Goal: Task Accomplishment & Management: Manage account settings

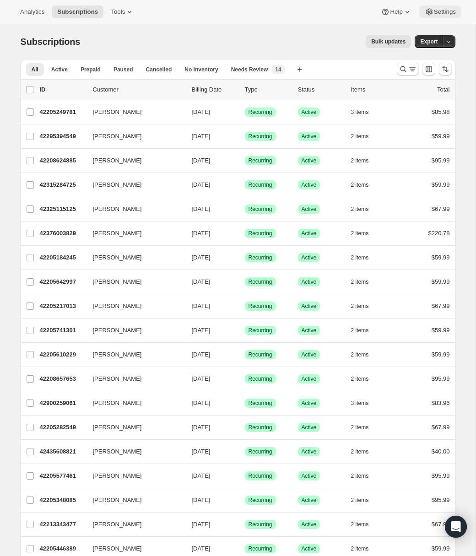
click at [438, 13] on span "Settings" at bounding box center [445, 11] width 22 height 7
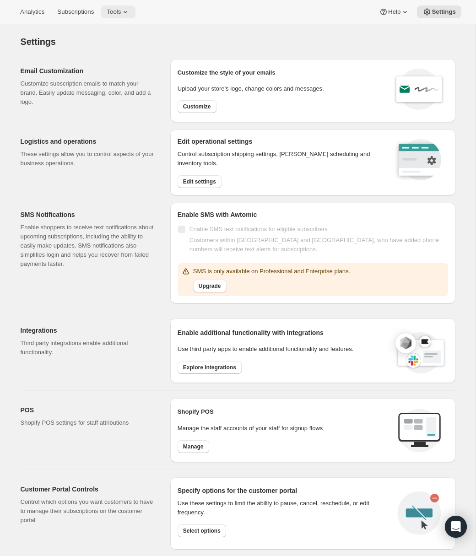
click at [119, 11] on span "Tools" at bounding box center [114, 11] width 14 height 7
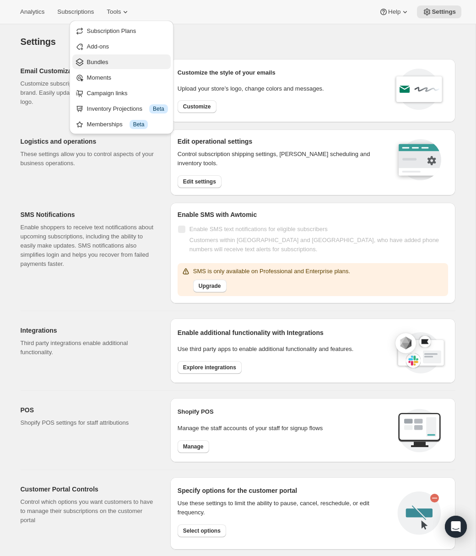
click at [109, 59] on span "Bundles" at bounding box center [127, 62] width 81 height 9
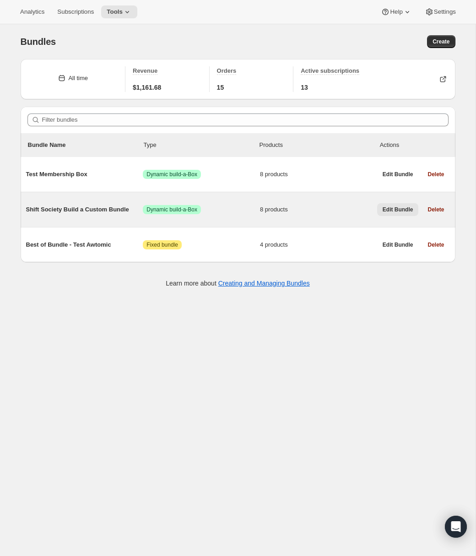
click at [391, 213] on span "Edit Bundle" at bounding box center [397, 209] width 31 height 7
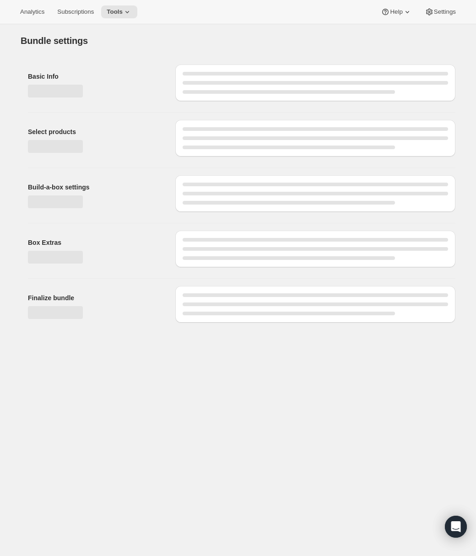
type input "Shift Society Build a Custom Bundle"
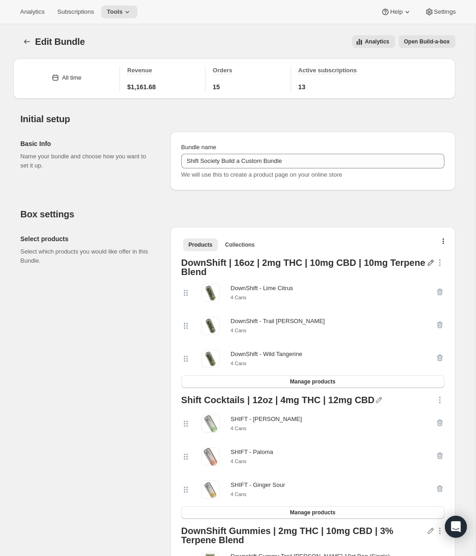
click at [430, 262] on icon "button" at bounding box center [430, 262] width 9 height 9
drag, startPoint x: 354, startPoint y: 264, endPoint x: 256, endPoint y: 265, distance: 97.4
click at [256, 265] on div "DownShift | 16oz | 2mg THC | 10mg CBD | 10mg Terpene Blend" at bounding box center [303, 267] width 245 height 18
click at [430, 265] on icon "button" at bounding box center [430, 262] width 9 height 9
click at [417, 277] on input "text" at bounding box center [428, 280] width 78 height 15
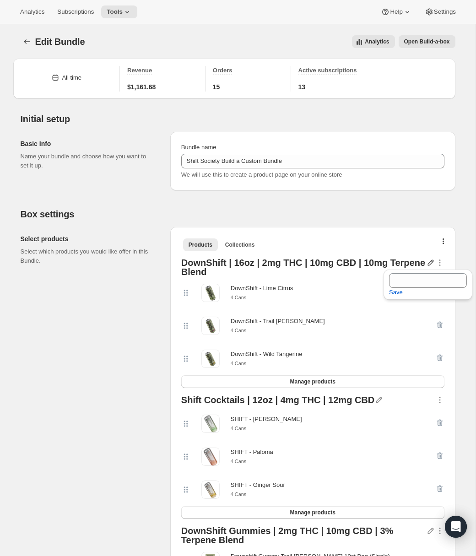
click at [255, 272] on div "DownShift | 16oz | 2mg THC | 10mg CBD | 10mg Terpene Blend" at bounding box center [303, 267] width 245 height 18
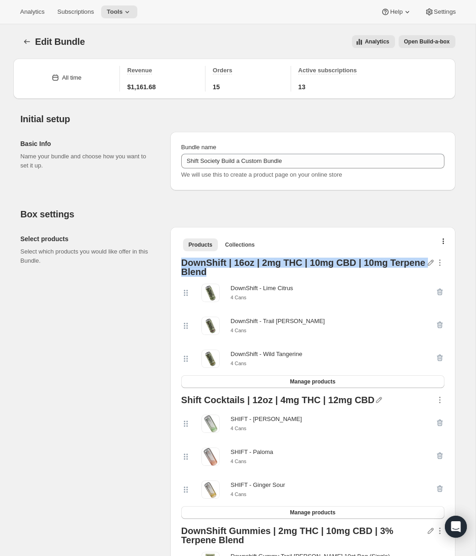
drag, startPoint x: 206, startPoint y: 273, endPoint x: 175, endPoint y: 263, distance: 32.7
click at [175, 263] on div "Products Collections More views Products Collections More views DownShift | 16o…" at bounding box center [312, 440] width 285 height 427
copy div "DownShift | 16oz | 2mg THC | 10mg CBD | 10mg Terpene Blend"
click at [430, 263] on icon "button" at bounding box center [430, 263] width 6 height 6
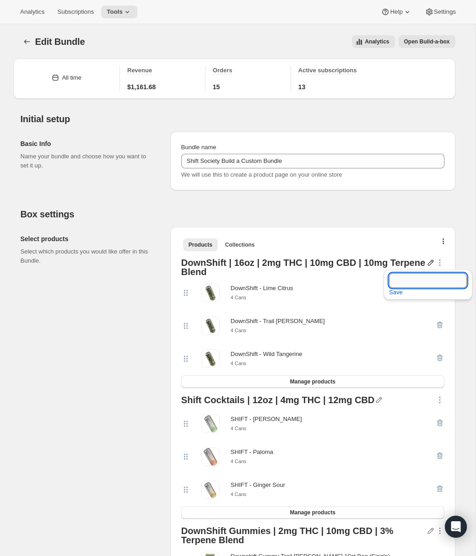
click at [413, 279] on input "text" at bounding box center [428, 280] width 78 height 15
paste input "DownShift | 16oz | 2mg THC | 10mg CBD | 10mg Terpene Blend"
drag, startPoint x: 462, startPoint y: 281, endPoint x: 446, endPoint y: 282, distance: 15.1
click at [446, 282] on input "DownShift | 16oz | 2mg THC | 10mg CBD | 10mg Terpene Blend" at bounding box center [428, 280] width 78 height 15
type input "DownShift | 16oz"
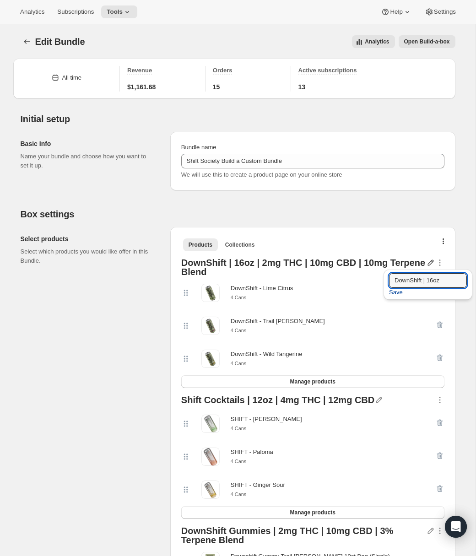
click at [396, 294] on span "Save" at bounding box center [396, 292] width 14 height 9
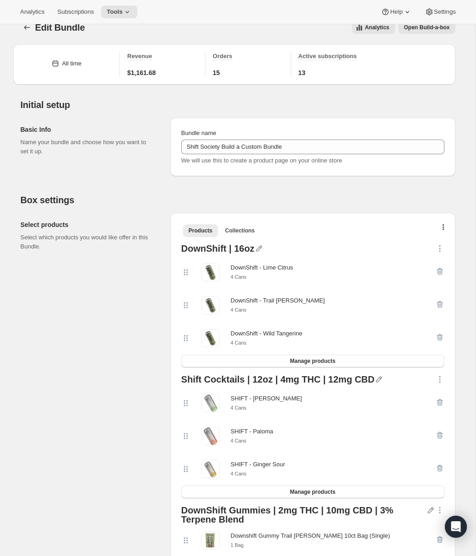
scroll to position [28, 0]
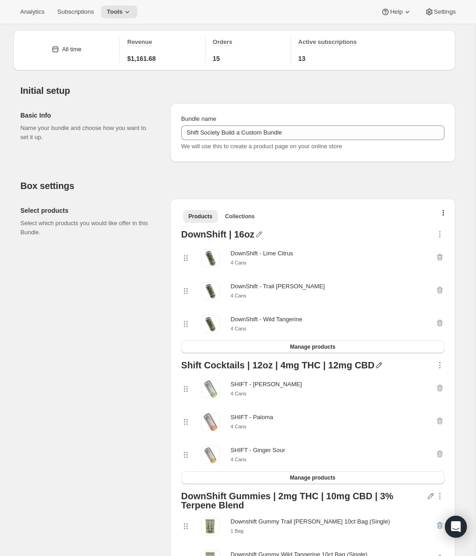
click at [376, 368] on icon "button" at bounding box center [379, 365] width 6 height 6
drag, startPoint x: 362, startPoint y: 364, endPoint x: 173, endPoint y: 366, distance: 189.4
click at [173, 366] on div "Products Collections More views Products Collections More views DownShift | 16o…" at bounding box center [312, 409] width 285 height 421
copy div "Shift Cocktails | 12oz | 4mg THC | 12mg CBD"
click at [376, 365] on icon "button" at bounding box center [379, 365] width 6 height 6
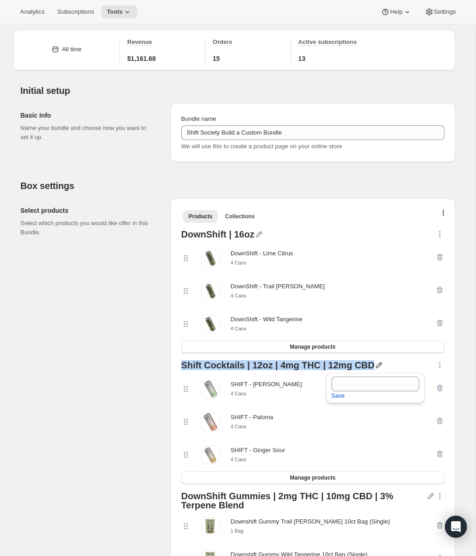
click at [364, 365] on div "Shift Cocktails | 12oz | 4mg THC | 12mg CBD" at bounding box center [277, 366] width 193 height 12
click at [374, 367] on icon "button" at bounding box center [378, 364] width 9 height 9
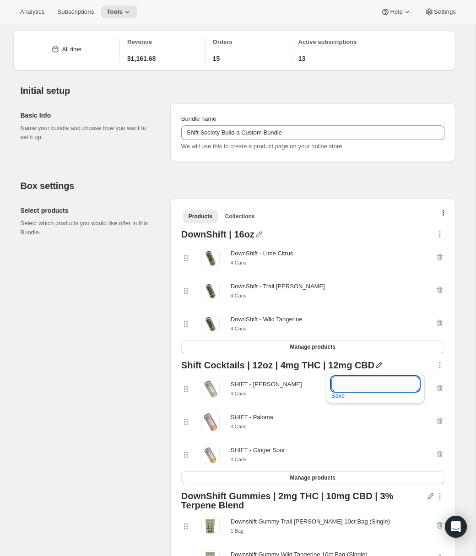
click at [361, 383] on input "text" at bounding box center [375, 383] width 88 height 15
paste input "Shift Cocktails | 12oz | 4mg THC | 12mg CBD"
drag, startPoint x: 405, startPoint y: 383, endPoint x: 346, endPoint y: 387, distance: 58.7
click at [346, 387] on input "Shift Cocktails | 12oz | 4mg THC | 12mg CBD" at bounding box center [375, 383] width 88 height 15
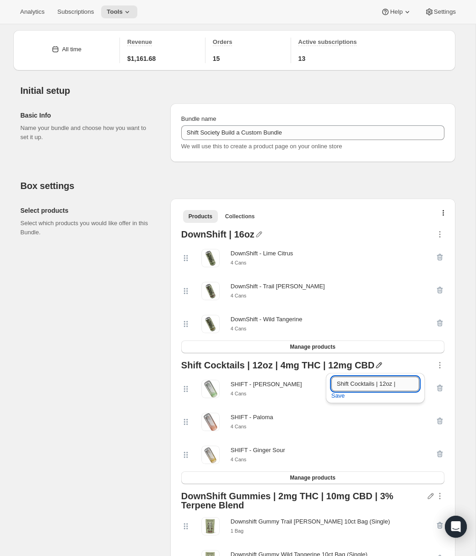
scroll to position [0, 0]
type input "Shift Cocktails | 12oz"
click at [336, 398] on span "Save" at bounding box center [338, 395] width 14 height 9
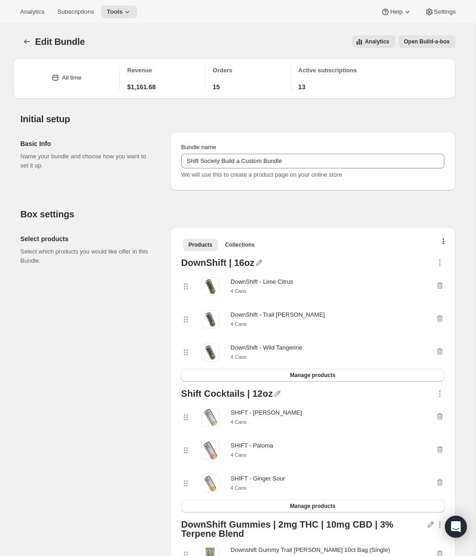
click at [430, 40] on span "Open Build-a-box" at bounding box center [427, 41] width 46 height 7
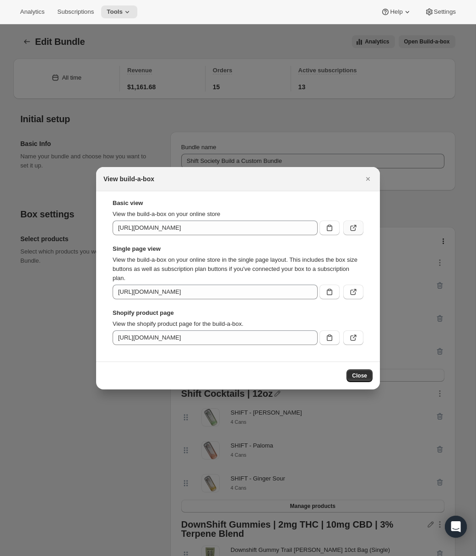
click at [355, 229] on icon ":rdu:" at bounding box center [353, 227] width 9 height 9
click at [367, 180] on icon "Close" at bounding box center [368, 179] width 4 height 4
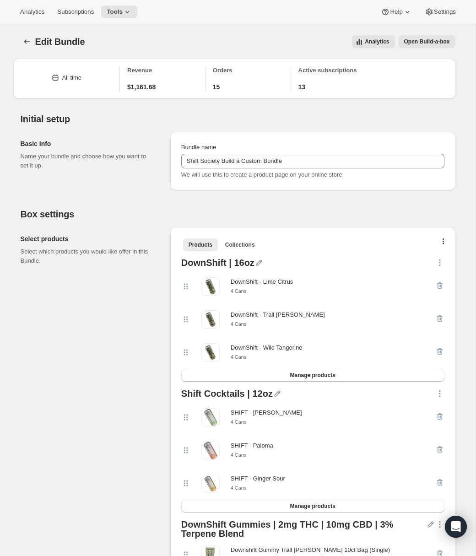
click at [420, 44] on span "Open Build-a-box" at bounding box center [427, 41] width 46 height 7
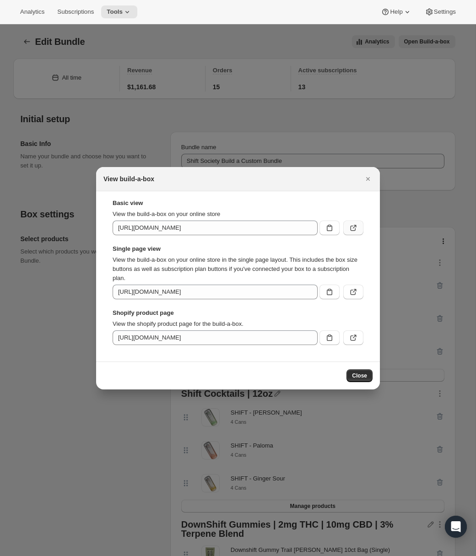
click at [355, 229] on icon ":rdu:" at bounding box center [352, 228] width 5 height 5
click at [370, 177] on icon "Close" at bounding box center [367, 178] width 9 height 9
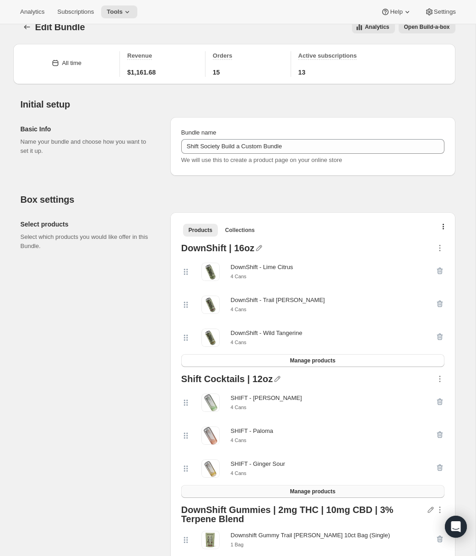
scroll to position [39, 0]
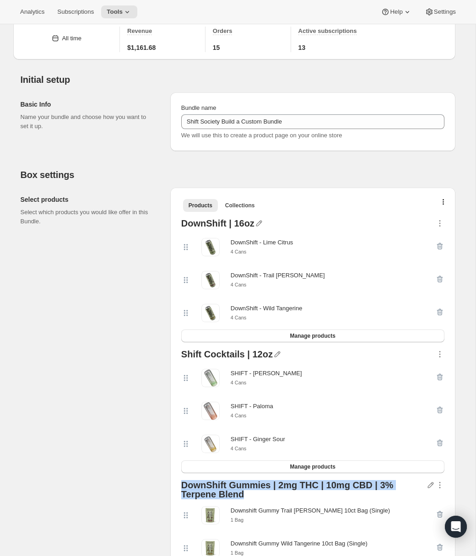
drag, startPoint x: 206, startPoint y: 498, endPoint x: 180, endPoint y: 490, distance: 26.8
click at [180, 490] on div "DownShift Gummies | 2mg THC | 10mg CBD | 3% Terpene Blend Downshift Gummy Trail…" at bounding box center [312, 529] width 270 height 104
copy div "DownShift Gummies | 2mg THC | 10mg CBD | 3% Terpene Blend"
click at [432, 486] on icon "button" at bounding box center [430, 484] width 9 height 9
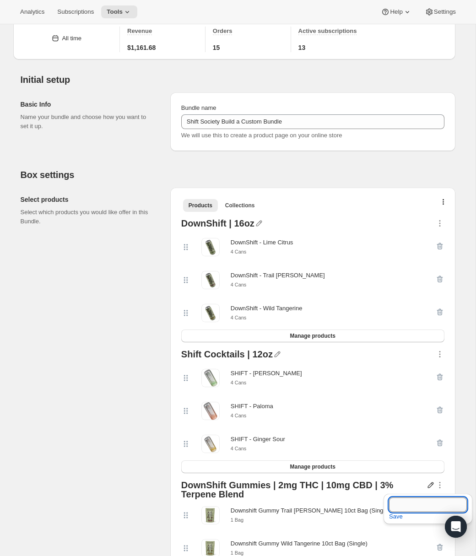
click at [408, 505] on input "text" at bounding box center [428, 504] width 78 height 15
paste input "DownShift Gummies | 2mg THC | 10mg CBD | 3% Terpene Blend"
type input "DownShift Gummies"
click at [114, 440] on div "Select products Select which products you would like offer in this Bundle." at bounding box center [92, 398] width 142 height 421
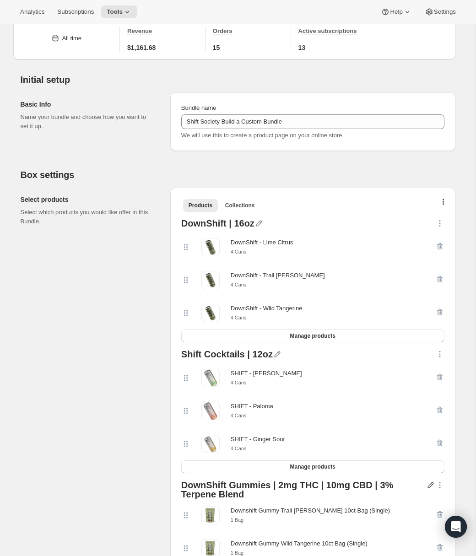
click at [432, 489] on icon "button" at bounding box center [430, 484] width 9 height 9
click at [397, 516] on span "Save" at bounding box center [396, 516] width 14 height 9
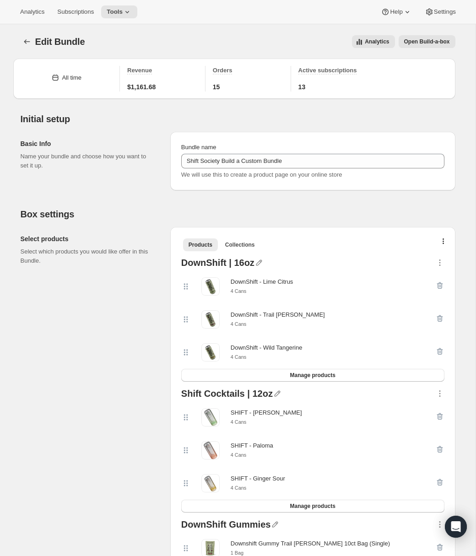
click at [418, 39] on span "Open Build-a-box" at bounding box center [427, 41] width 46 height 7
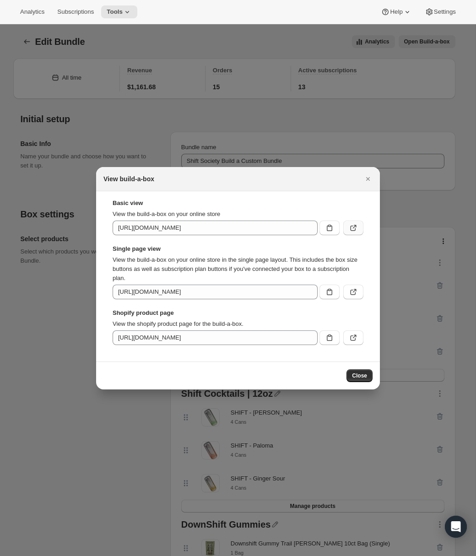
click at [357, 229] on icon ":rdu:" at bounding box center [353, 227] width 9 height 9
click at [373, 179] on button "Close" at bounding box center [367, 178] width 13 height 13
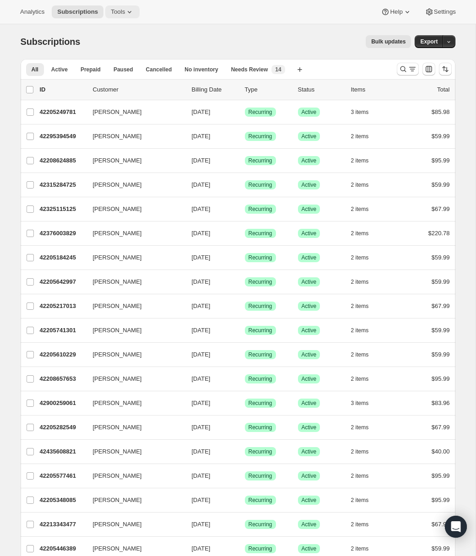
click at [125, 11] on span "Tools" at bounding box center [118, 11] width 14 height 7
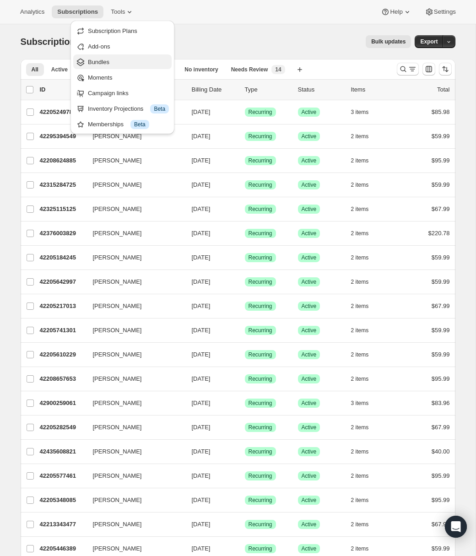
click at [113, 60] on span "Bundles" at bounding box center [128, 62] width 81 height 9
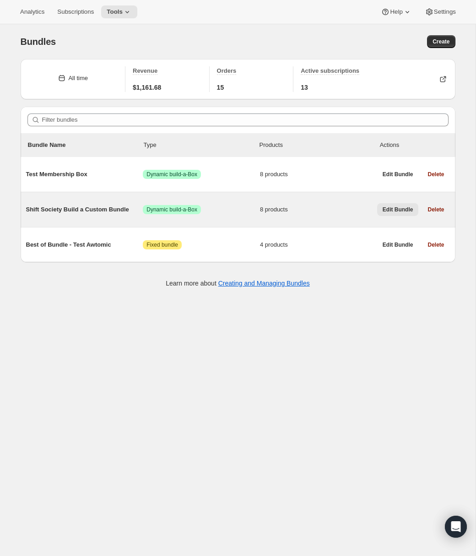
click at [394, 209] on span "Edit Bundle" at bounding box center [397, 209] width 31 height 7
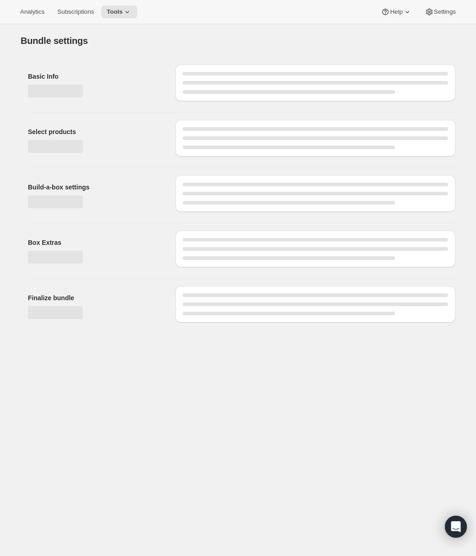
type input "Shift Society Build a Custom Bundle"
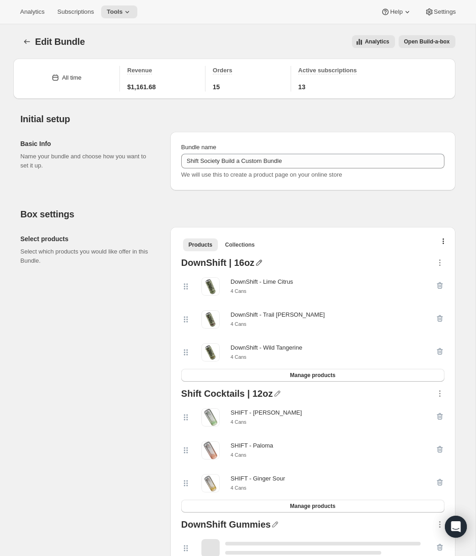
click at [257, 260] on icon "button" at bounding box center [259, 263] width 6 height 6
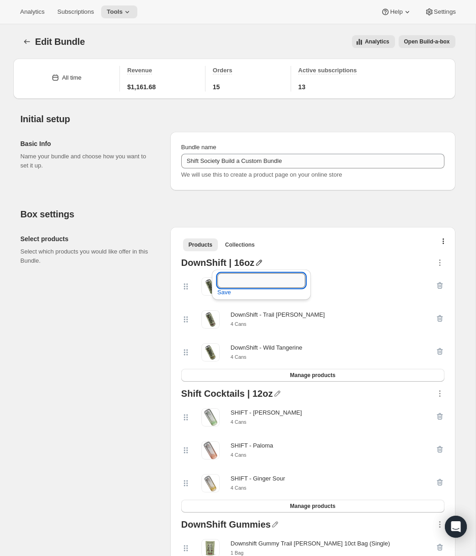
click at [251, 278] on input "text" at bounding box center [261, 280] width 88 height 15
paste input "DownShift | 16oz | 2mg THC | 10mg CBD | 10mg Terpene Blend"
type input "DownShift | 16oz | 2mg THC | 10mg CBD | 10mg Terpene Blend"
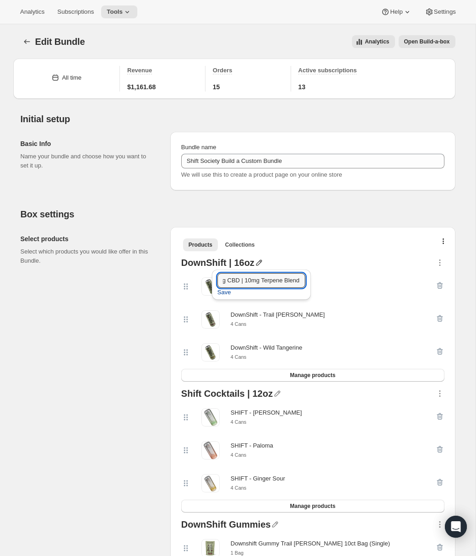
click at [224, 291] on span "Save" at bounding box center [224, 292] width 14 height 9
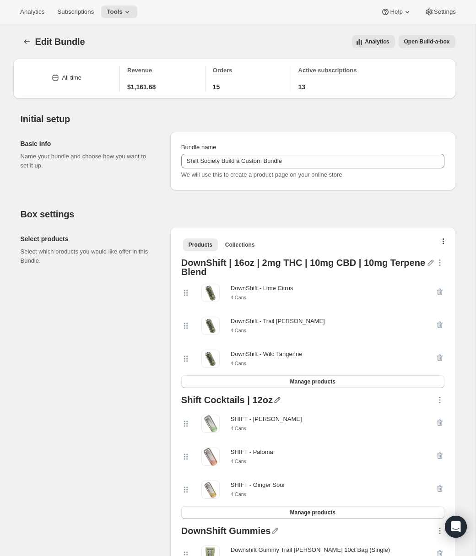
click at [274, 402] on icon "button" at bounding box center [277, 399] width 9 height 9
click at [259, 420] on input "text" at bounding box center [278, 419] width 88 height 15
paste input "Shift Cocktails | 12oz | 4mg THC | 12mg CBD"
type input "Shift Cocktails | 12oz | 4mg THC | 12mg CBD"
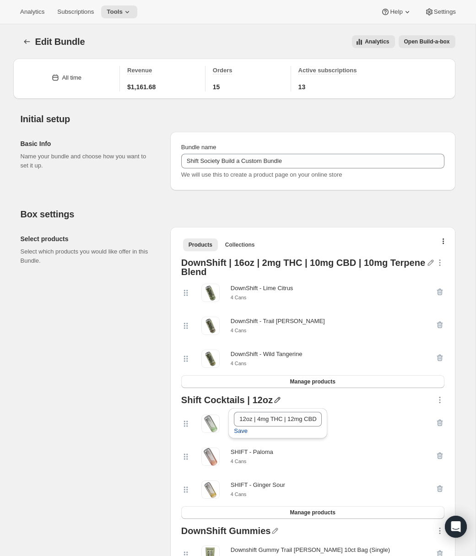
scroll to position [0, 0]
click at [243, 431] on span "Save" at bounding box center [241, 430] width 14 height 9
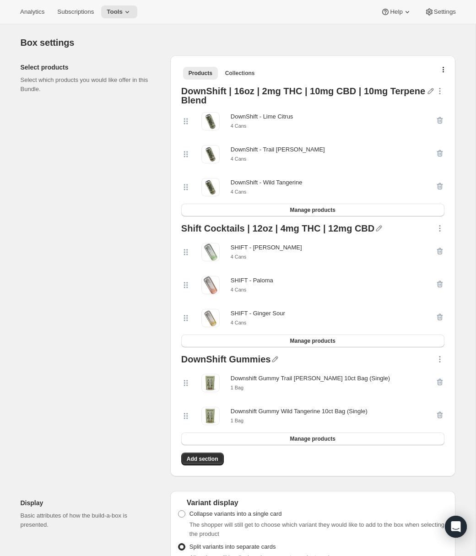
scroll to position [172, 0]
click at [271, 361] on icon "button" at bounding box center [274, 358] width 9 height 9
click at [252, 381] on input "text" at bounding box center [277, 378] width 88 height 15
paste input "DownShift Gummies | 2mg THC | 10mg CBD | 3% Terpene Blend"
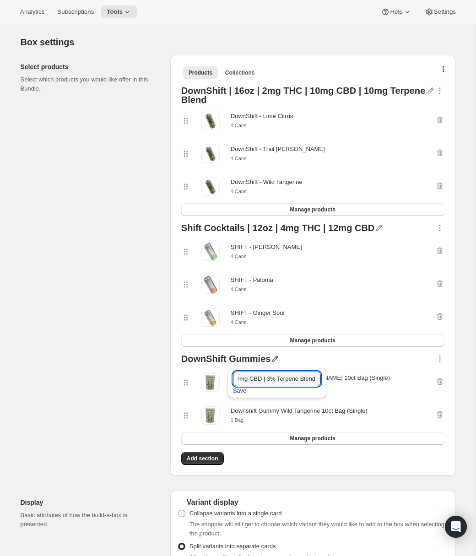
type input "DownShift Gummies | 2mg THC | 10mg CBD | 3% Terpene Blend"
click at [241, 392] on span "Save" at bounding box center [240, 390] width 14 height 9
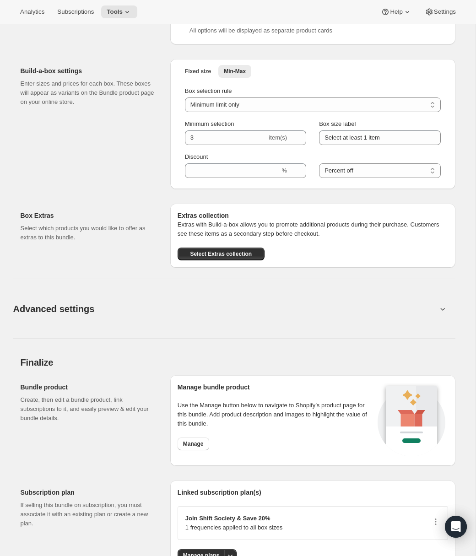
scroll to position [699, 0]
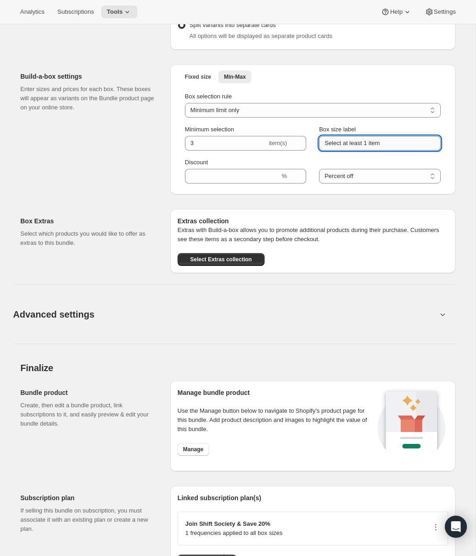
click at [343, 147] on input "Select at least 1 item" at bounding box center [379, 143] width 121 height 15
type input "Select at least 3 Items"
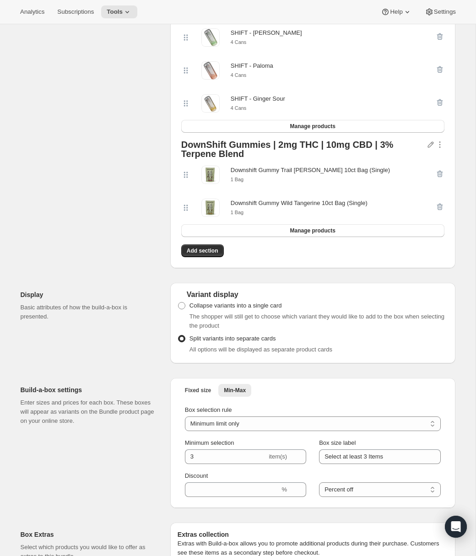
scroll to position [388, 0]
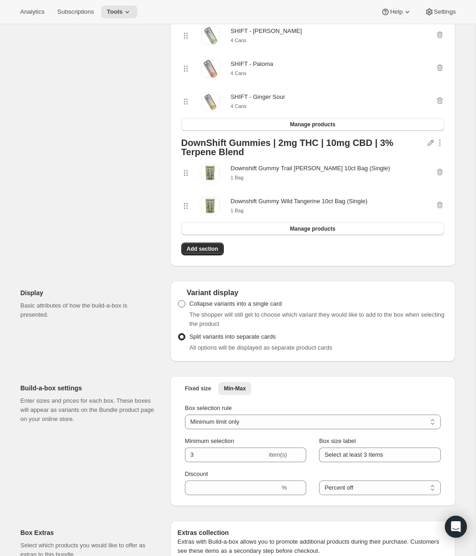
click at [181, 306] on span at bounding box center [181, 303] width 7 height 7
click at [178, 301] on input "Collapse variants into a single card" at bounding box center [178, 300] width 0 height 0
radio input "true"
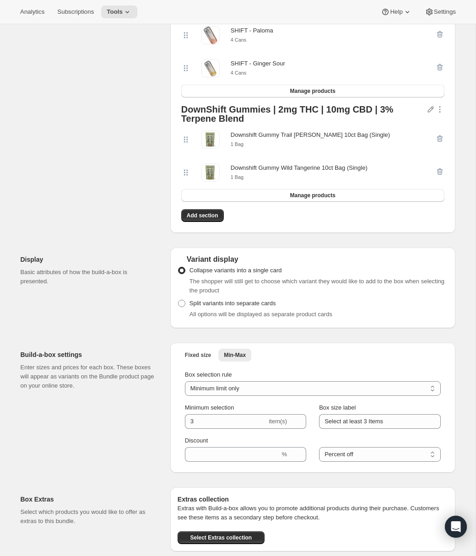
scroll to position [423, 0]
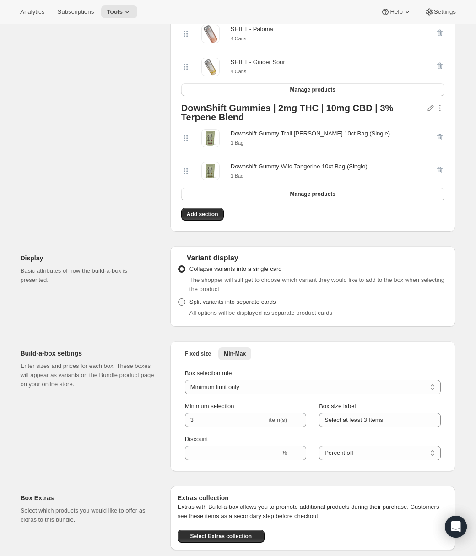
click at [181, 305] on span at bounding box center [181, 301] width 7 height 7
click at [178, 299] on input "Split variants into separate cards" at bounding box center [178, 298] width 0 height 0
radio input "true"
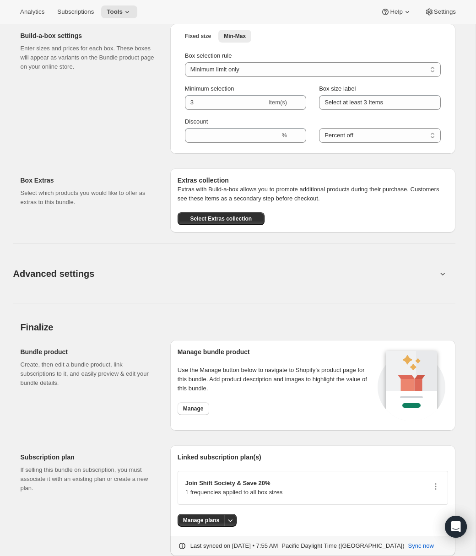
scroll to position [770, 0]
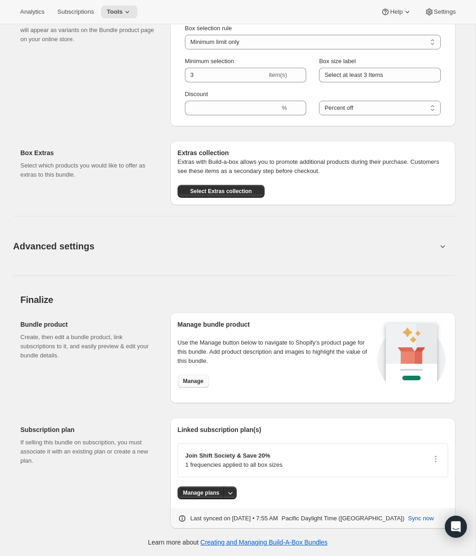
click at [194, 379] on span "Manage" at bounding box center [193, 380] width 21 height 7
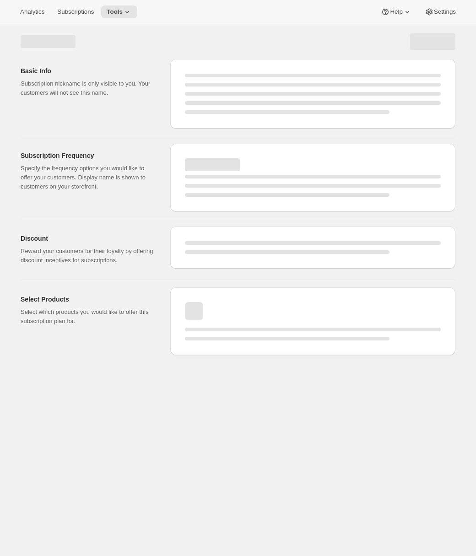
select select "WEEK"
select select "MONTH"
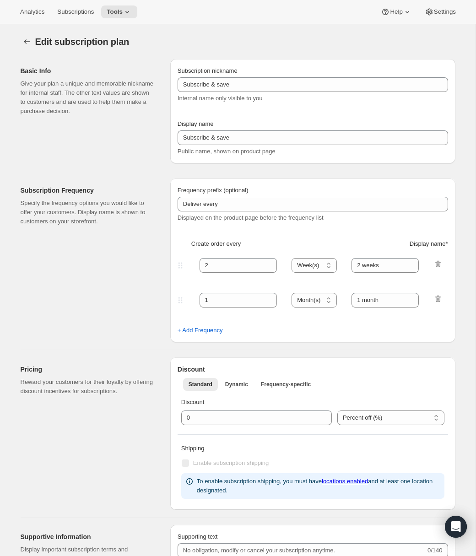
type input "Shift Society"
type input "Join Shift Society & Save 20%"
type input "Free Shipping over $70 <br> Change / Pause / Cancel at Any Time <br> Early Acce…"
type input "4"
type input "4 weeks"
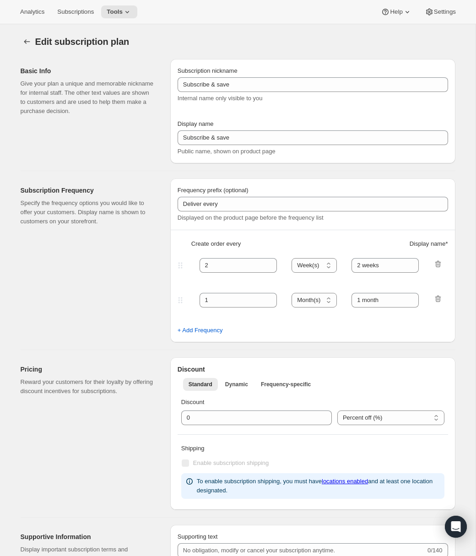
type input "20"
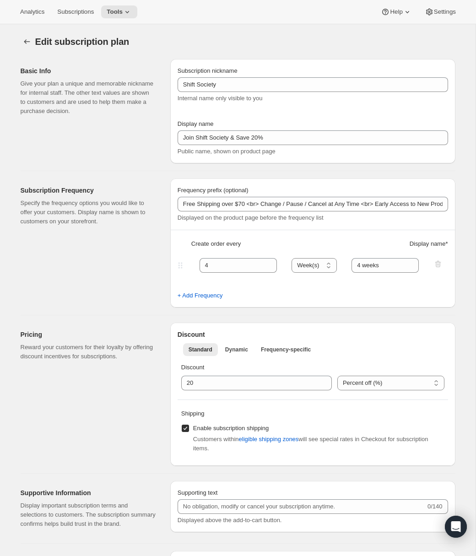
click at [447, 243] on div "Frequency prefix (optional) Free Shipping over $70 <br> Change / Pause / Cancel…" at bounding box center [312, 242] width 285 height 129
click at [444, 243] on span "Display name *" at bounding box center [428, 243] width 38 height 9
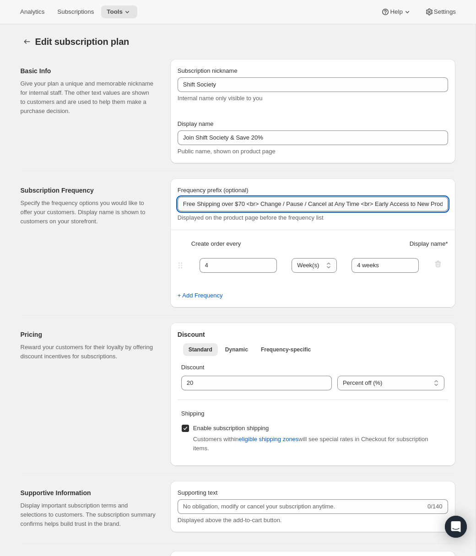
click at [258, 205] on input "Free Shipping over $70 <br> Change / Pause / Cancel at Any Time <br> Early Acce…" at bounding box center [312, 204] width 270 height 15
click at [261, 205] on input "Free Shipping over $70 <br> Change / Pause / Cancel at Any Time <br> Early Acce…" at bounding box center [312, 204] width 270 height 15
type input "Free Shipping over $70 <br></br> Change / Pause / Cancel at Any Time <br> Early…"
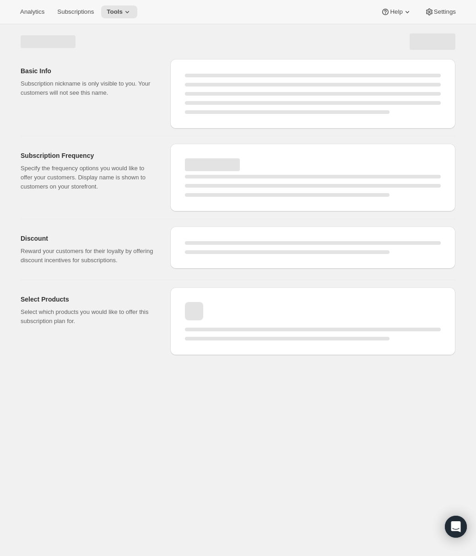
select select "WEEK"
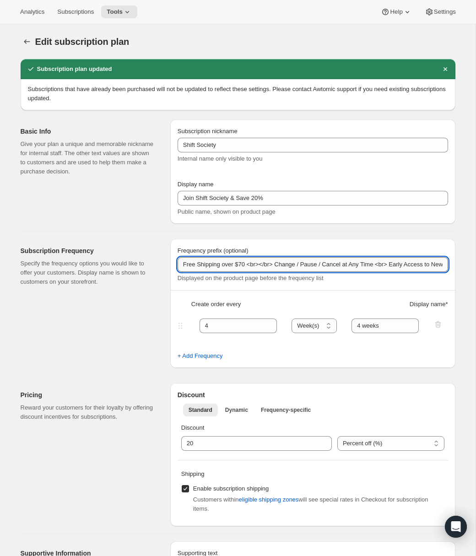
click at [279, 267] on input "Free Shipping over $70 <br></br> Change / Pause / Cancel at Any Time <br> Early…" at bounding box center [312, 264] width 270 height 15
type input "Free Shipping over $70 <br> Change / Pause / Cancel at Any Time <br> Early Acce…"
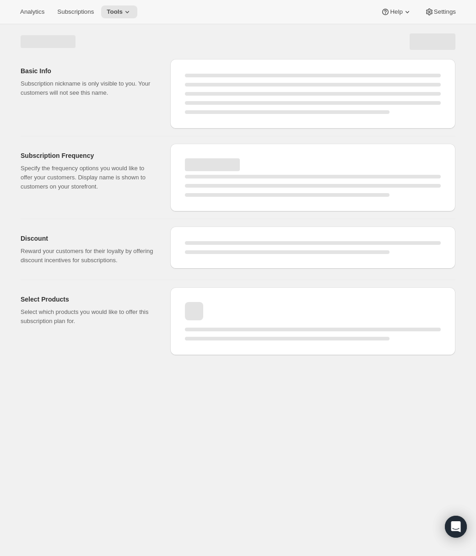
select select "WEEK"
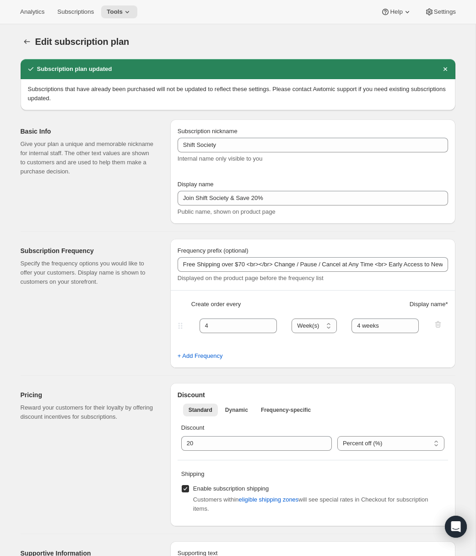
type input "Free Shipping over $70 <br> Change / Pause / Cancel at Any Time <br> Early Acce…"
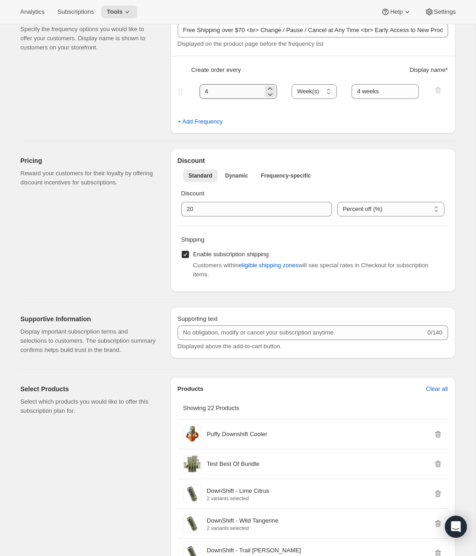
scroll to position [236, 0]
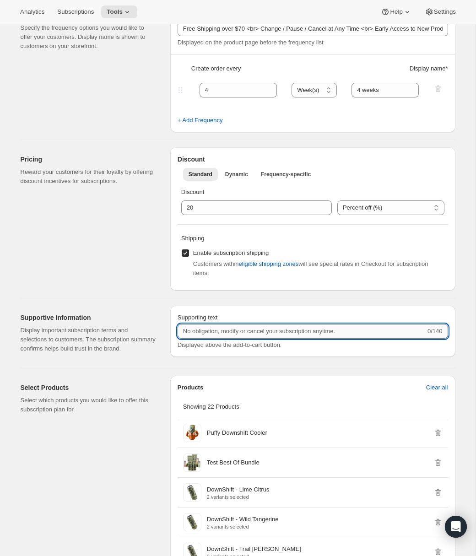
click at [216, 333] on input "Supporting text" at bounding box center [301, 331] width 248 height 15
type input "Test New Subscription Platform"
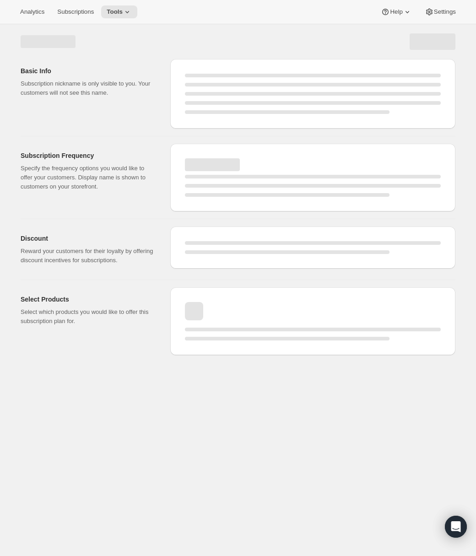
scroll to position [0, 0]
select select "WEEK"
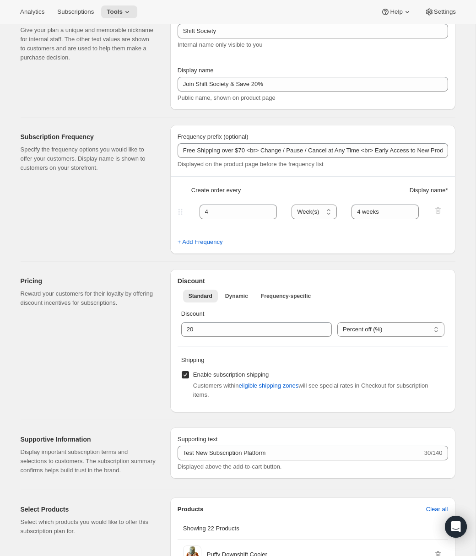
scroll to position [125, 0]
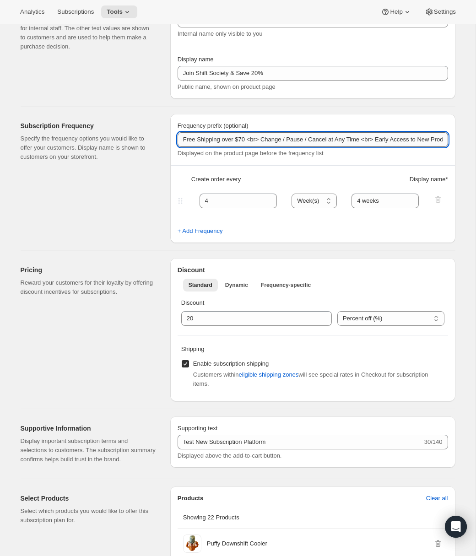
click at [191, 140] on input "Free Shipping over $70 <br> Change / Pause / Cancel at Any Time <br> Early Acce…" at bounding box center [312, 139] width 270 height 15
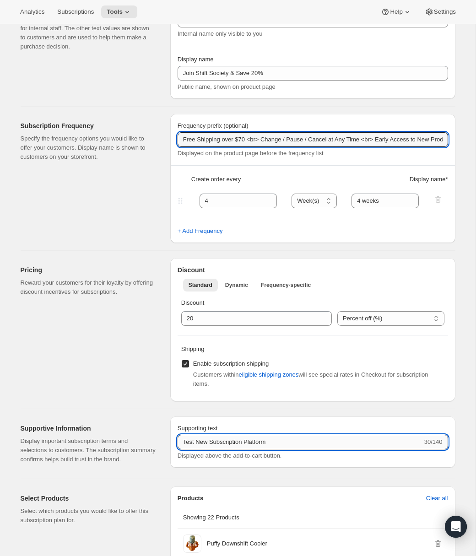
click at [236, 442] on input "Test New Subscription Platform" at bounding box center [299, 442] width 245 height 15
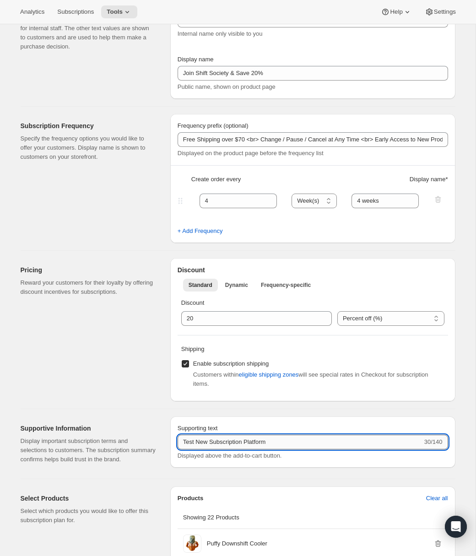
click at [236, 442] on input "Test New Subscription Platform" at bounding box center [299, 442] width 245 height 15
paste input "Free Shipping over $70 <br> Change / Pause / Cancel at Any Time <br> Early Acce…"
type input "Free Shipping over $70 <br> Change / Pause / Cancel at Any Time <br> Early Acce…"
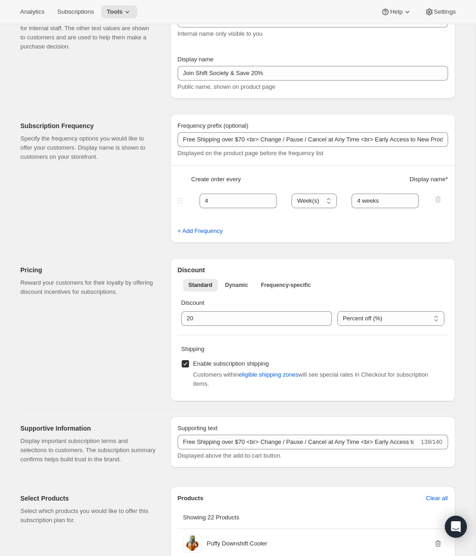
scroll to position [0, 0]
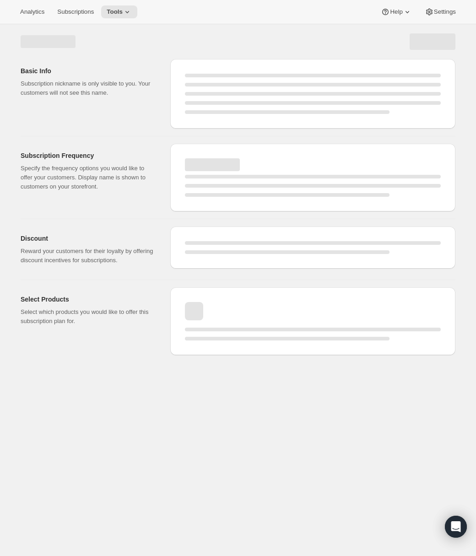
select select "WEEK"
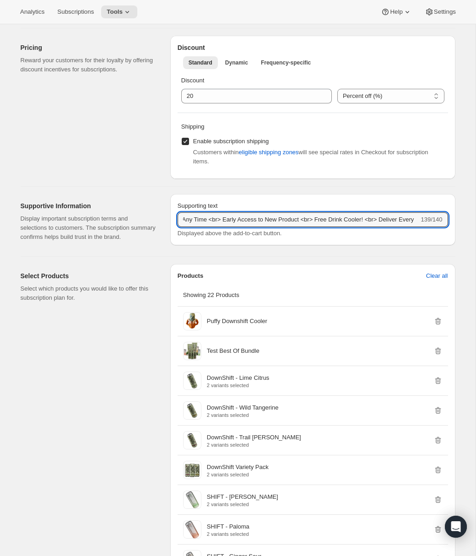
scroll to position [0, 172]
drag, startPoint x: 328, startPoint y: 219, endPoint x: 433, endPoint y: 223, distance: 104.4
click at [433, 223] on div "Free Shipping over $70 <br> Change / Pause / Cancel at Any Time <br> Early Acce…" at bounding box center [312, 219] width 270 height 15
click at [359, 220] on input "Free Shipping over $70 <br> Change / Pause / Cancel at Any Time <br> Early Acce…" at bounding box center [298, 219] width 242 height 15
drag, startPoint x: 359, startPoint y: 220, endPoint x: 432, endPoint y: 218, distance: 73.7
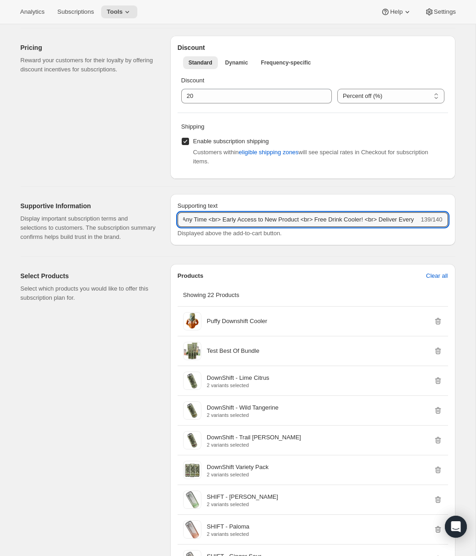
click at [432, 218] on div "Free Shipping over $70 <br> Change / Pause / Cancel at Any Time <br> Early Acce…" at bounding box center [312, 219] width 270 height 15
type input "Free Shipping over $70 <br> Change / Pause / Cancel at Any Time <br> Early Acce…"
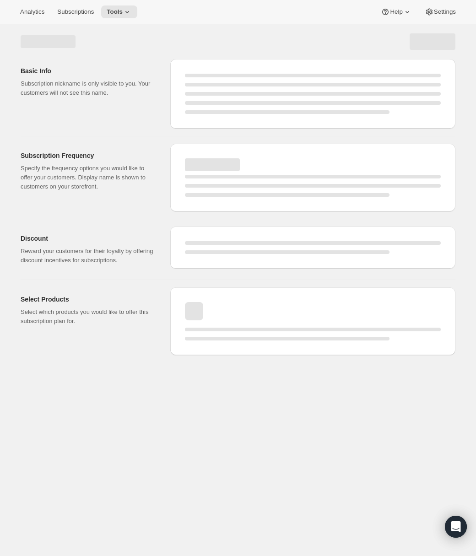
scroll to position [0, 0]
select select "WEEK"
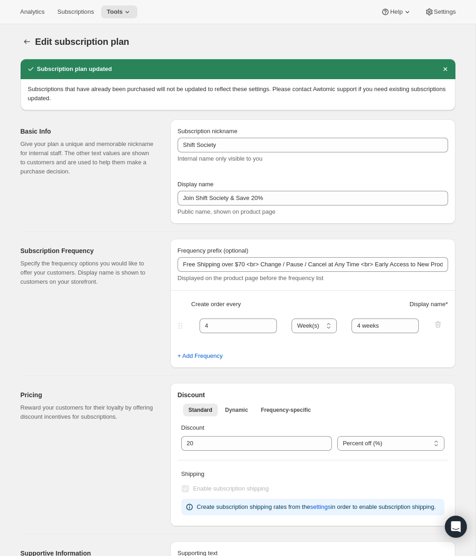
type input "Free Shipping over $70 <br> Change / Pause / Cancel at Any Time <br> Early Acce…"
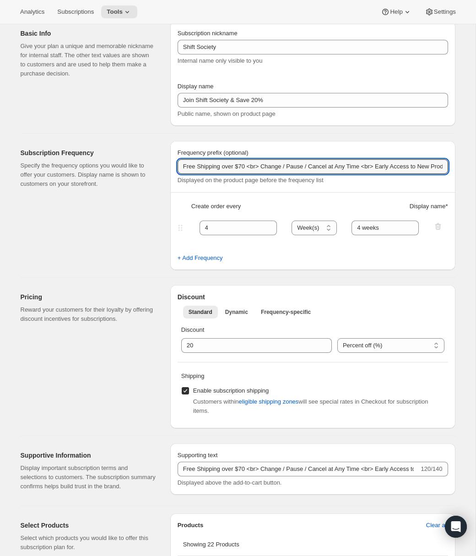
drag, startPoint x: 405, startPoint y: 167, endPoint x: 169, endPoint y: 169, distance: 236.5
click at [169, 169] on div "Subscription Frequency Specify the frequency options you would like to offer yo…" at bounding box center [234, 202] width 442 height 136
type input "Deliver Every"
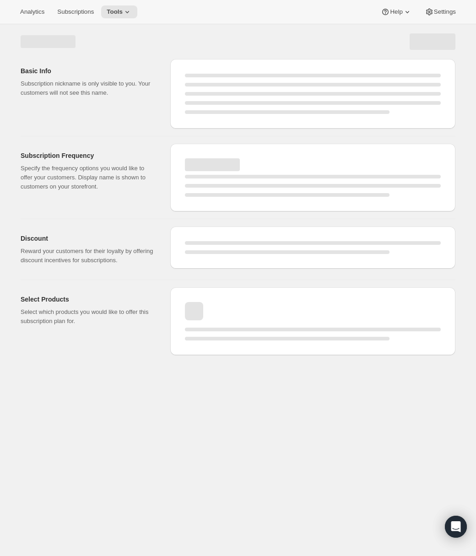
select select "WEEK"
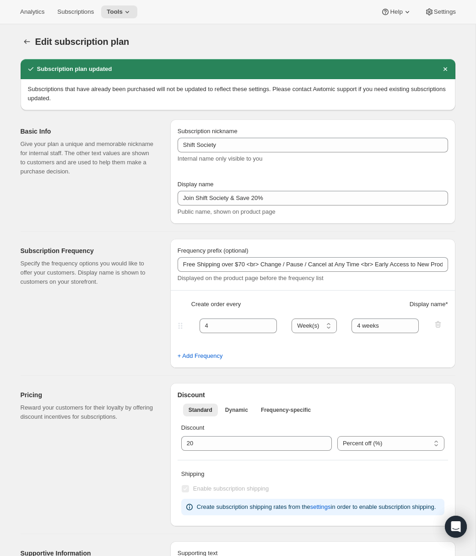
type input "Deliver Every"
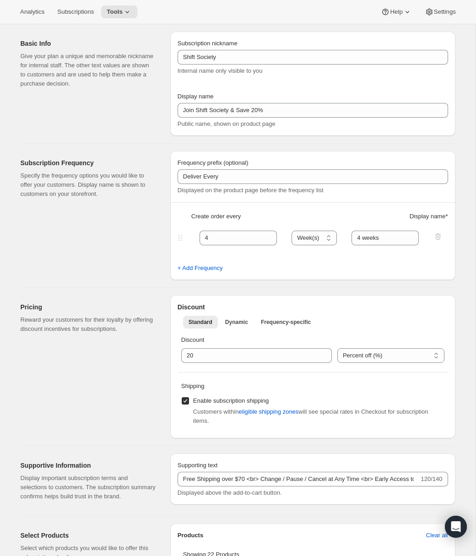
scroll to position [91, 0]
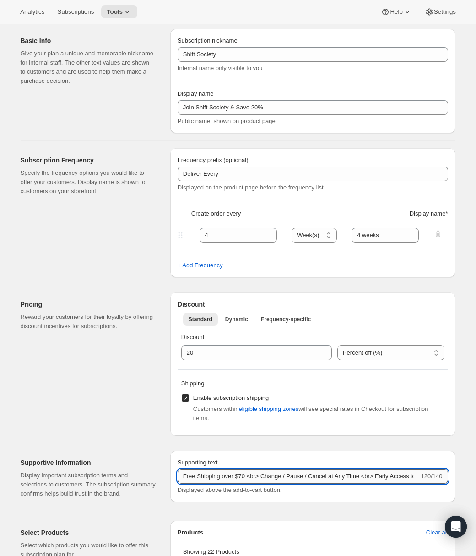
click at [183, 476] on input "Free Shipping over $70 <br> Change / Pause / Cancel at Any Time <br> Early Acce…" at bounding box center [298, 476] width 242 height 15
click at [182, 477] on input "Shift Society Free Shipping over $70 <br> Change / Pause / Cancel at Any Time <…" at bounding box center [298, 476] width 242 height 15
click at [229, 479] on input "<b>Shift Society Free Shipping over $70 <br> Change / Pause / Cancel at Any Tim…" at bounding box center [298, 476] width 242 height 15
click at [401, 476] on input "<b>Shift Society</b Free Shipping over $70 <br> Change / Pause / Cancel at Any …" at bounding box center [298, 476] width 242 height 15
click at [397, 476] on input "<b>Shift Society</b Free Shipping over $70 <br> Change / Pause / Cancel at Any …" at bounding box center [298, 476] width 242 height 15
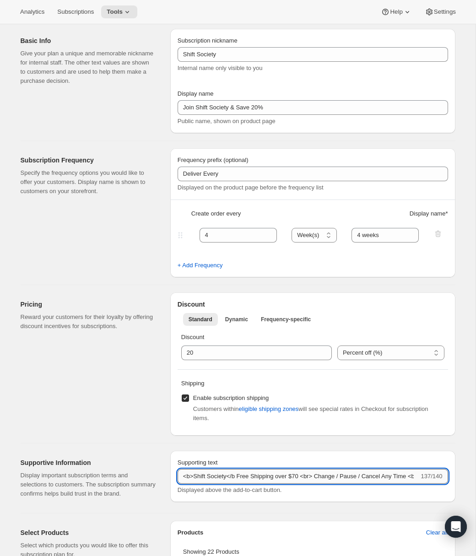
click at [239, 478] on input "<b>Shift Society</b Free Shipping over $70 <br> Change / Pause / Cancel Any Tim…" at bounding box center [298, 476] width 242 height 15
click at [293, 477] on input "<b>Shift Society</b> Free Shipping over $70 <br> Change / Pause / Cancel Any Ti…" at bounding box center [298, 476] width 242 height 15
drag, startPoint x: 364, startPoint y: 477, endPoint x: 155, endPoint y: 480, distance: 208.6
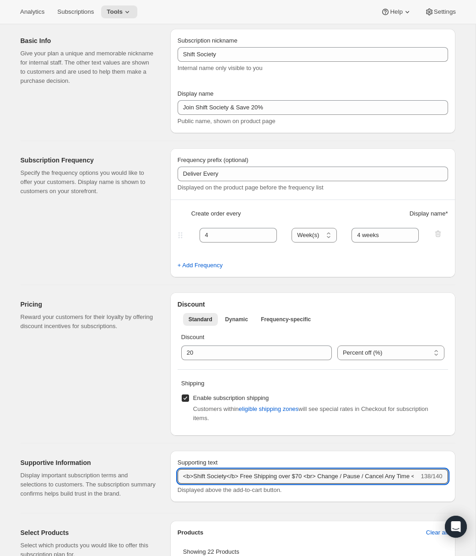
click at [155, 480] on div "Supportive Information Display important subscription terms and selections to c…" at bounding box center [234, 474] width 442 height 62
click at [224, 467] on div "Supporting text <b>Shift Society</b> Free Shipping over $70 <br> Change / Pause…" at bounding box center [312, 476] width 270 height 37
click at [242, 479] on input "<b>Shift Society</b> Free Shipping over $70 <br> Change / Pause / Cancel Any Ti…" at bounding box center [298, 476] width 242 height 15
click at [310, 478] on input "<b>Shift Society</b> Free Shipping over $70 <br> Change / Pause / Cancel Any Ti…" at bounding box center [298, 476] width 242 height 15
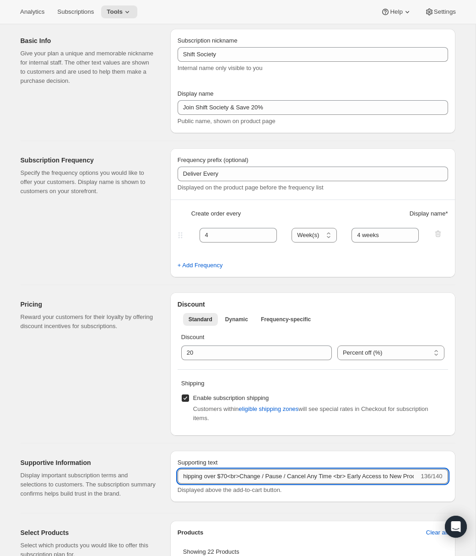
click at [346, 478] on input "<b>Shift Society</b> Free Shipping over $70<br>Change / Pause / Cancel Any Time…" at bounding box center [298, 476] width 242 height 15
click at [347, 478] on input "<b>Shift Society</b> Free Shipping over $70<br>Change / Pause / Cancel Any Time…" at bounding box center [298, 476] width 242 height 15
click at [362, 477] on input "<b>Shift Society</b> Free Shipping over $70<br>Change / Pause / Cancel Any Time…" at bounding box center [298, 476] width 242 height 15
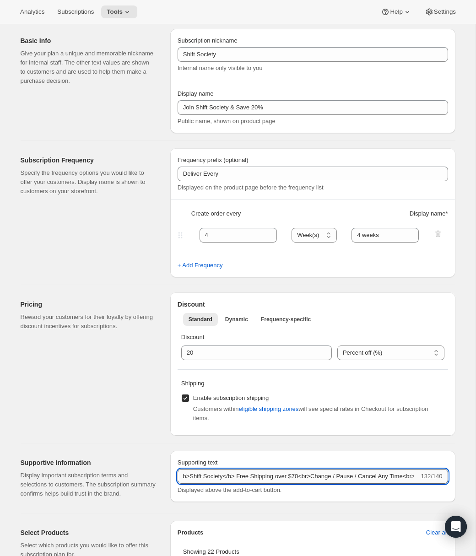
scroll to position [0, 0]
click at [242, 479] on input "<b>Shift Society</b> Free Shipping over $70<br>Change / Pause / Cancel Any Time…" at bounding box center [298, 476] width 242 height 15
type input "<b>Shift Society</b><br>Free Shipping over $70<br>Change / Pause / Cancel Any T…"
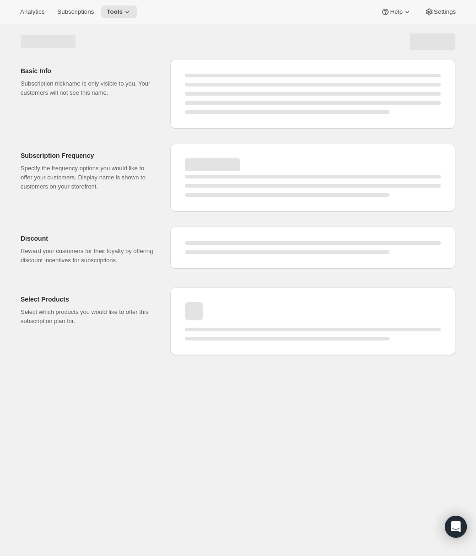
select select "WEEK"
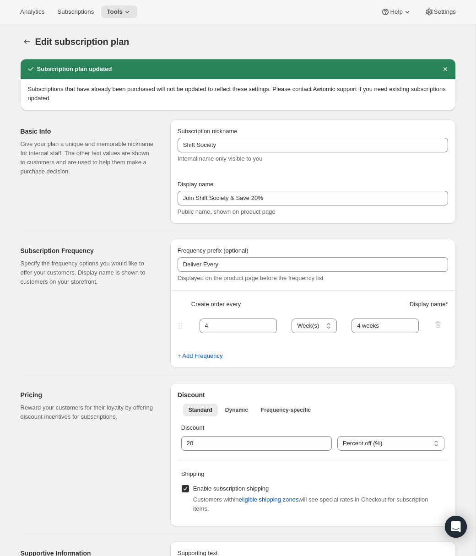
type input "<b>Shift Society</b><br>Free Shipping over $70<br>Change / Pause / Cancel Any T…"
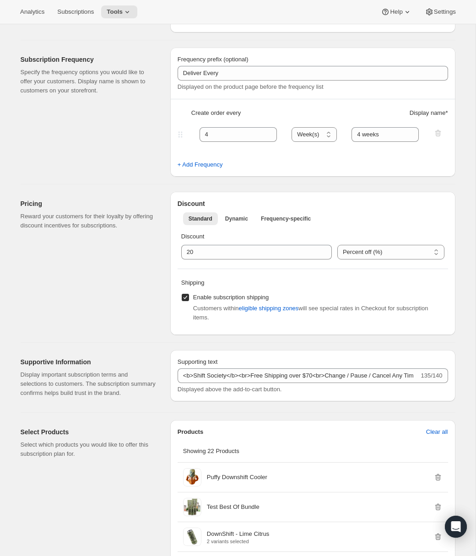
scroll to position [188, 0]
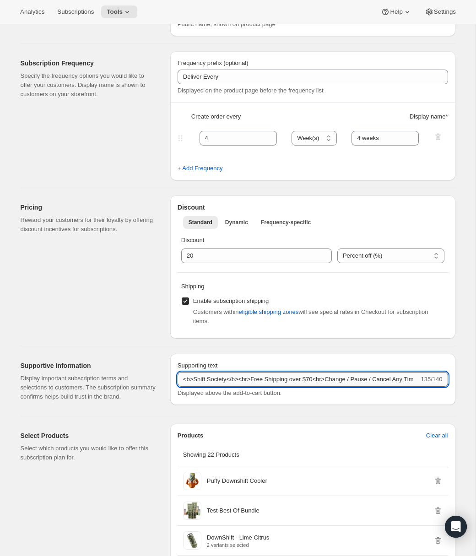
click at [191, 381] on input "<b>Shift Society</b><br>Free Shipping over $70<br>Change / Pause / Cancel Any T…" at bounding box center [298, 379] width 242 height 15
click at [195, 380] on input "<b>Shift Society</b><br>Free Shipping over $70<br>Change / Pause / Cancel Any T…" at bounding box center [298, 379] width 242 height 15
